Goal: Navigation & Orientation: Find specific page/section

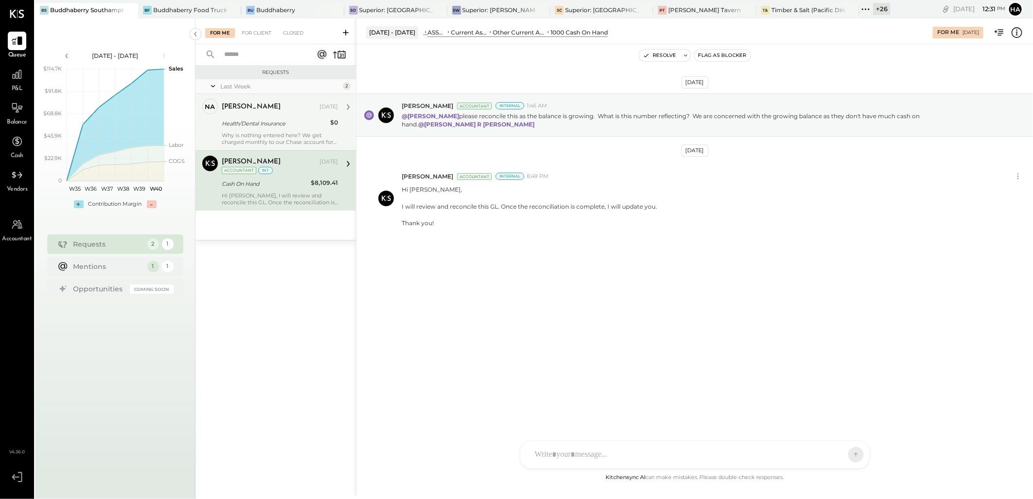
click at [266, 132] on div "Why is nothing entered here? We get charged monthly to our Chase account for Un…" at bounding box center [280, 139] width 116 height 14
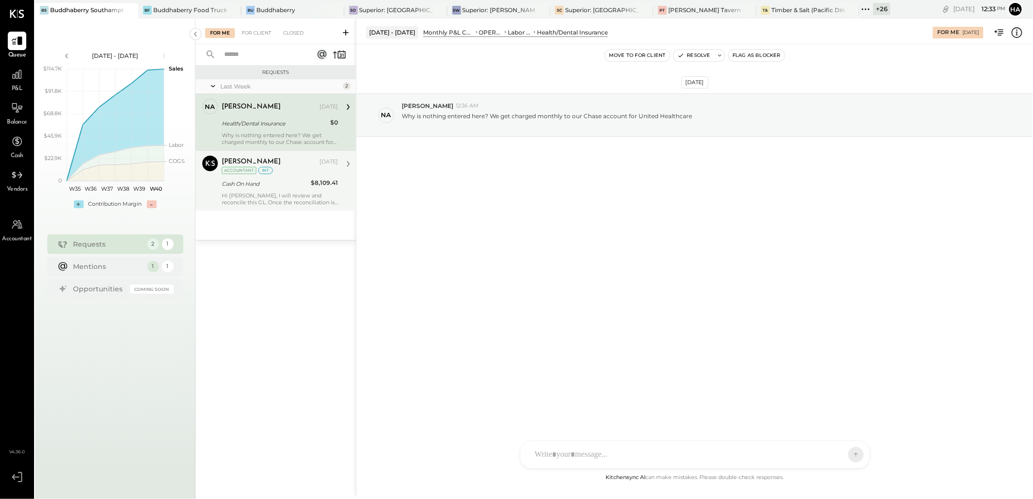
click at [282, 169] on div "[PERSON_NAME] [DATE] Accountant int" at bounding box center [280, 166] width 116 height 20
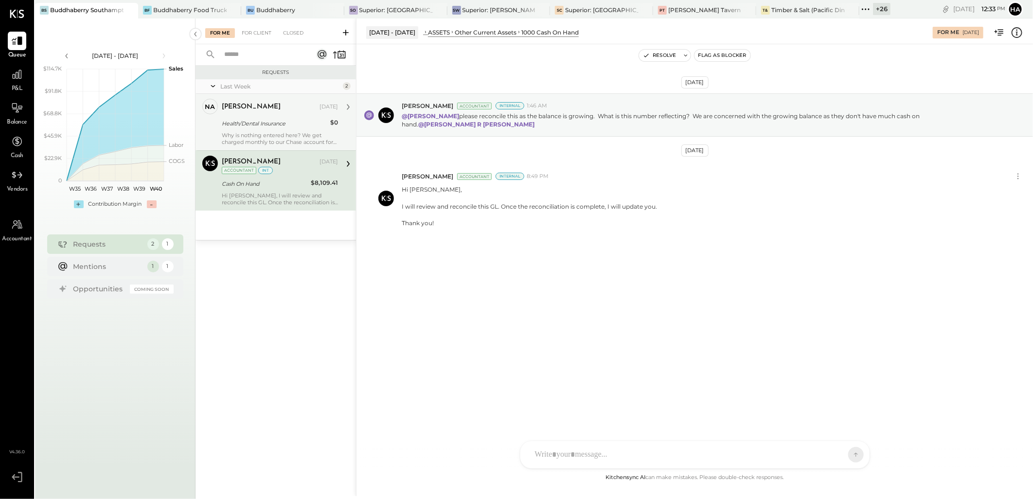
click at [301, 173] on div "[PERSON_NAME] [DATE] Accountant int" at bounding box center [280, 166] width 116 height 20
click at [283, 128] on div "Health/Dental Insurance" at bounding box center [275, 124] width 106 height 12
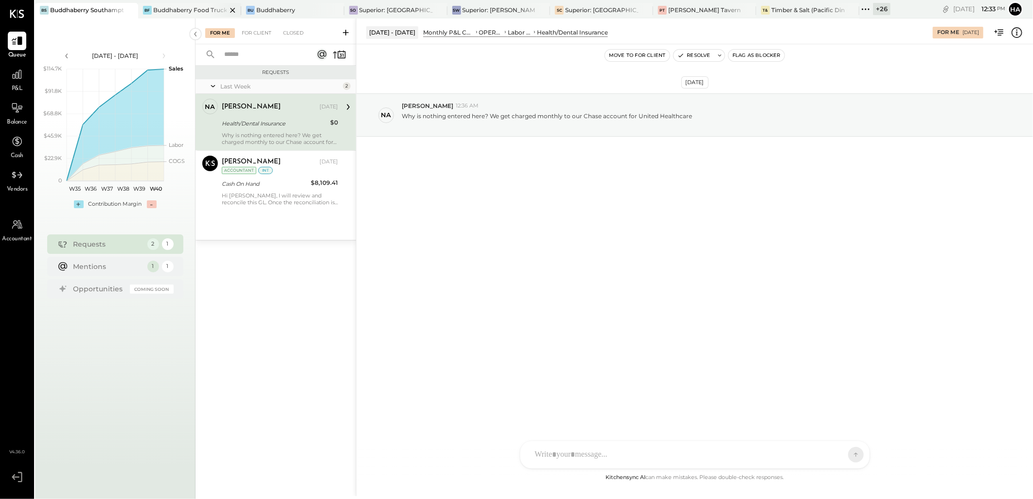
click at [161, 11] on div "Buddhaberry Food Truck" at bounding box center [189, 10] width 73 height 8
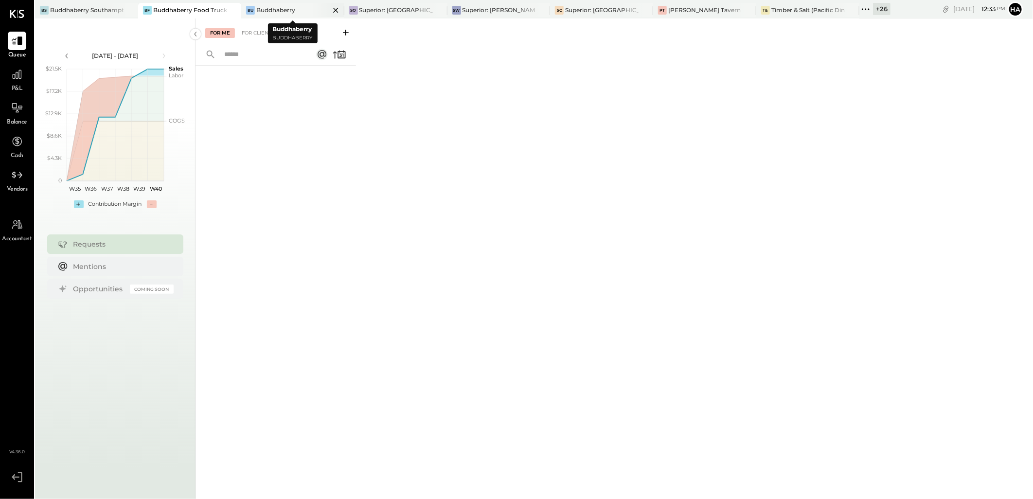
click at [284, 8] on div "Buddhaberry" at bounding box center [275, 10] width 39 height 8
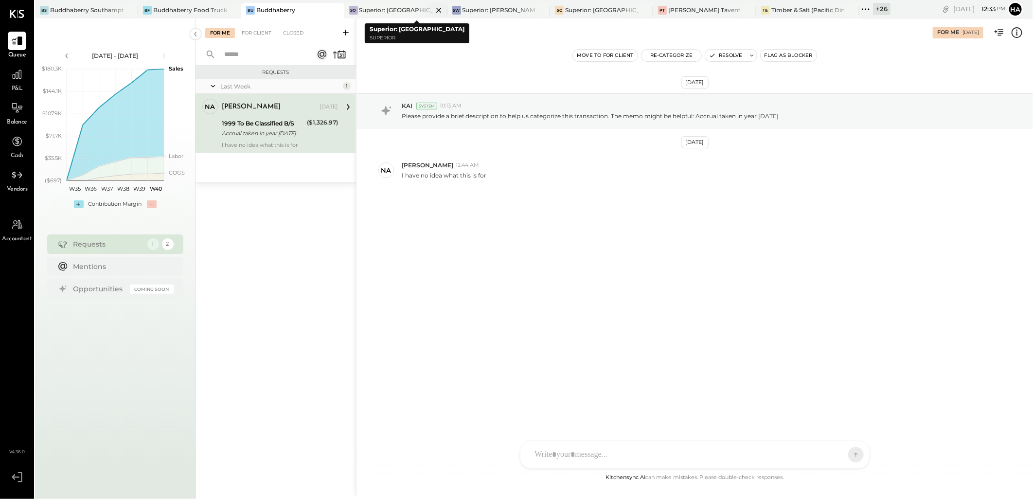
click at [391, 6] on div "Superior: [GEOGRAPHIC_DATA]" at bounding box center [396, 10] width 73 height 8
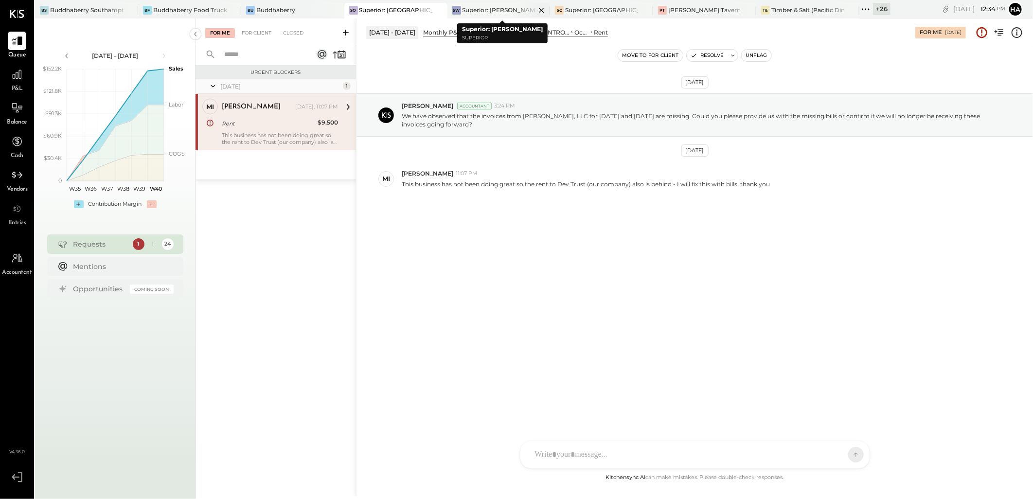
click at [493, 9] on div "Superior: [PERSON_NAME]" at bounding box center [499, 10] width 73 height 8
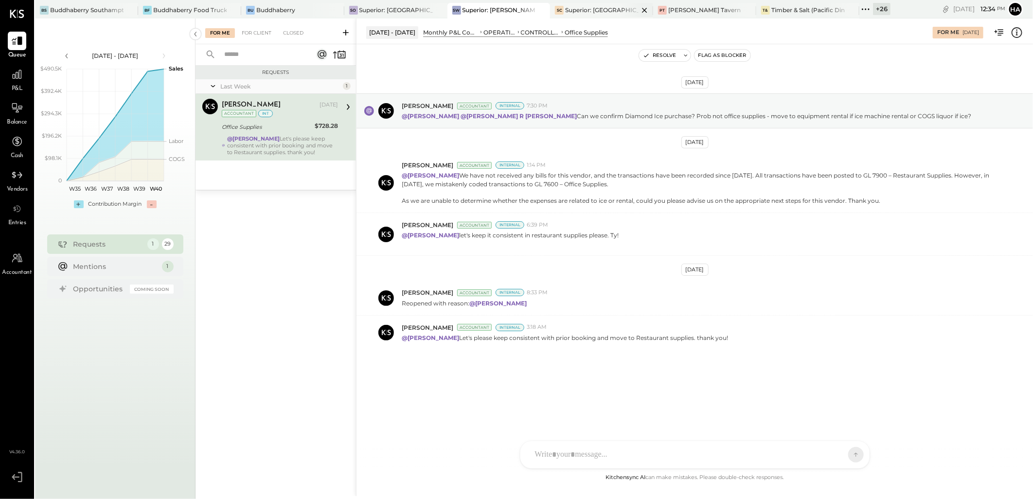
click at [597, 6] on div "Superior: [GEOGRAPHIC_DATA]" at bounding box center [601, 10] width 73 height 8
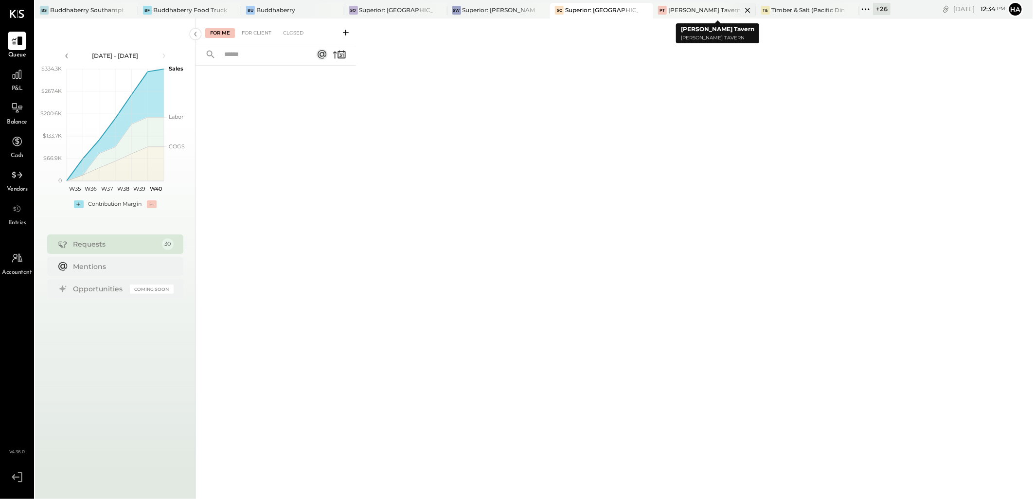
click at [696, 10] on div "[PERSON_NAME] Tavern" at bounding box center [704, 10] width 72 height 8
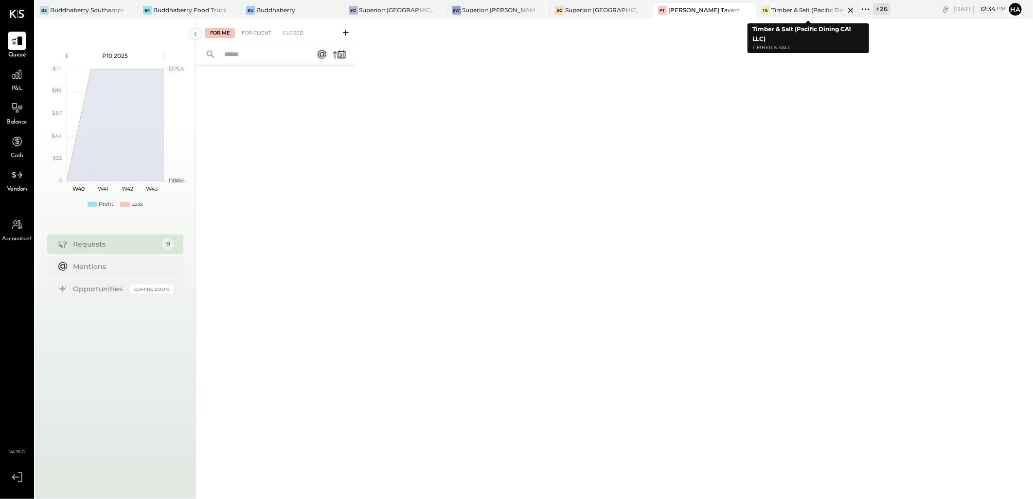
click at [810, 12] on div "Timber & Salt (Pacific Dining CA1 LLC)" at bounding box center [808, 10] width 73 height 8
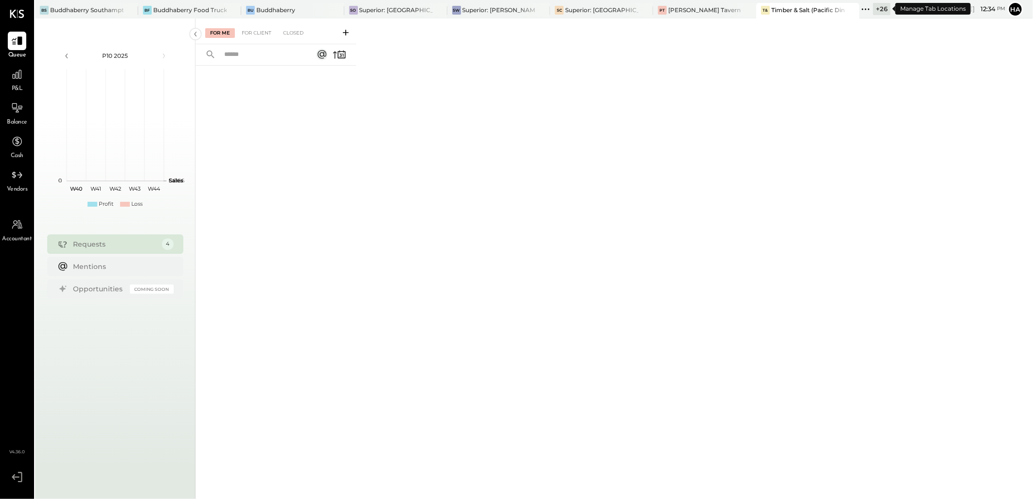
click at [881, 8] on div "+ 26" at bounding box center [882, 9] width 18 height 12
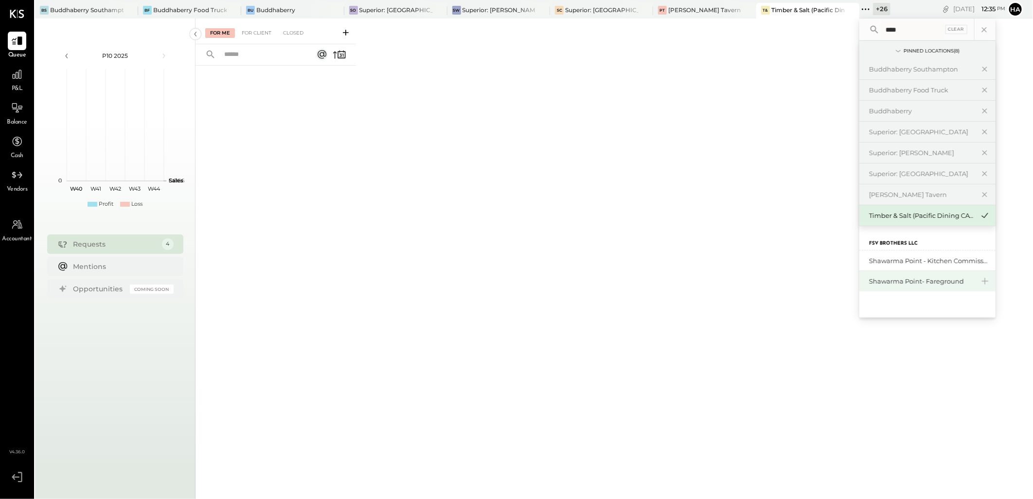
type input "****"
click at [905, 284] on div "Shawarma Point- Fareground" at bounding box center [921, 281] width 105 height 9
